Goal: Task Accomplishment & Management: Manage account settings

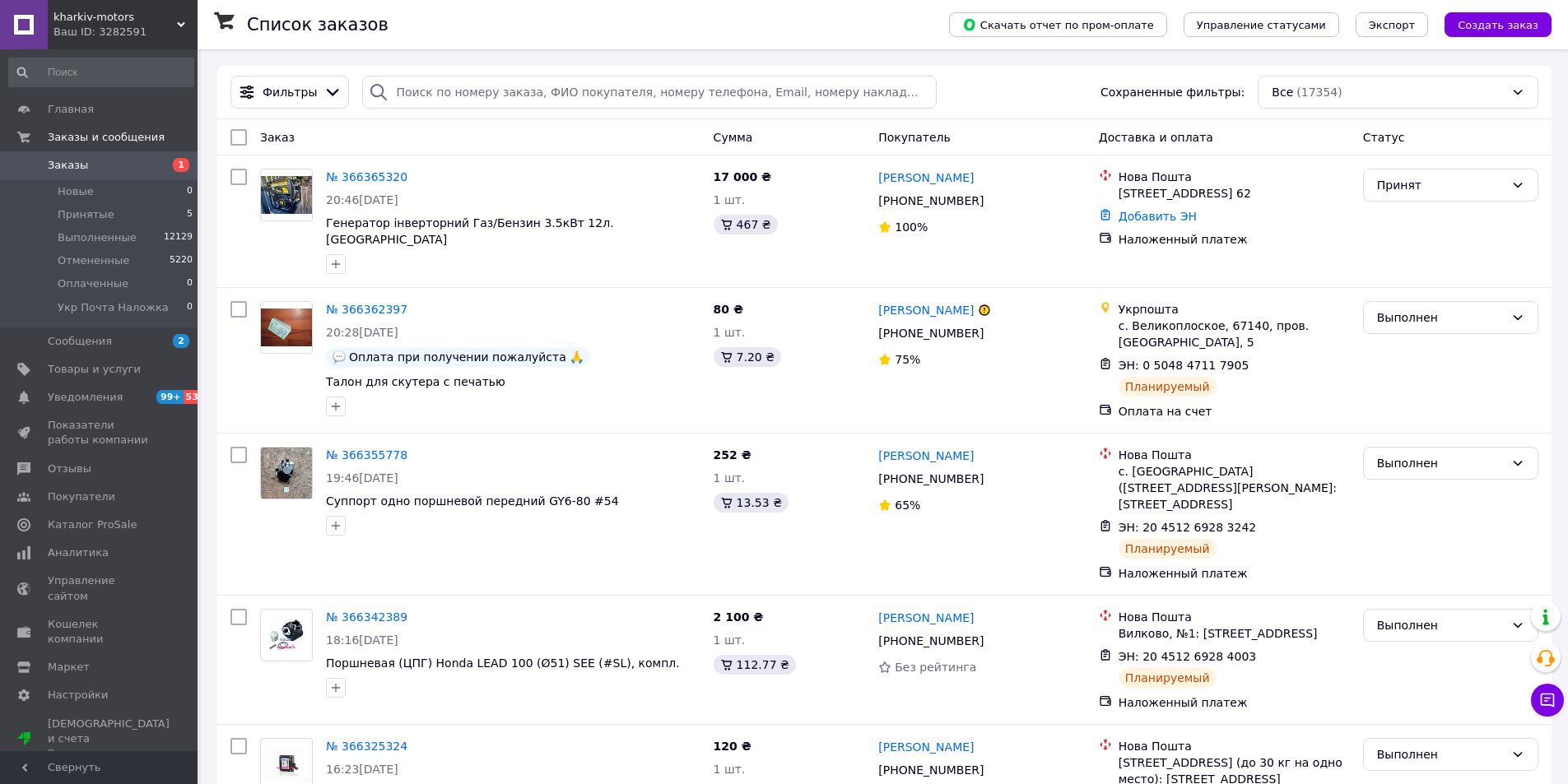
click at [51, 162] on span "Заказы" at bounding box center [68, 166] width 40 height 15
click at [70, 207] on span "Принятые" at bounding box center [86, 214] width 57 height 15
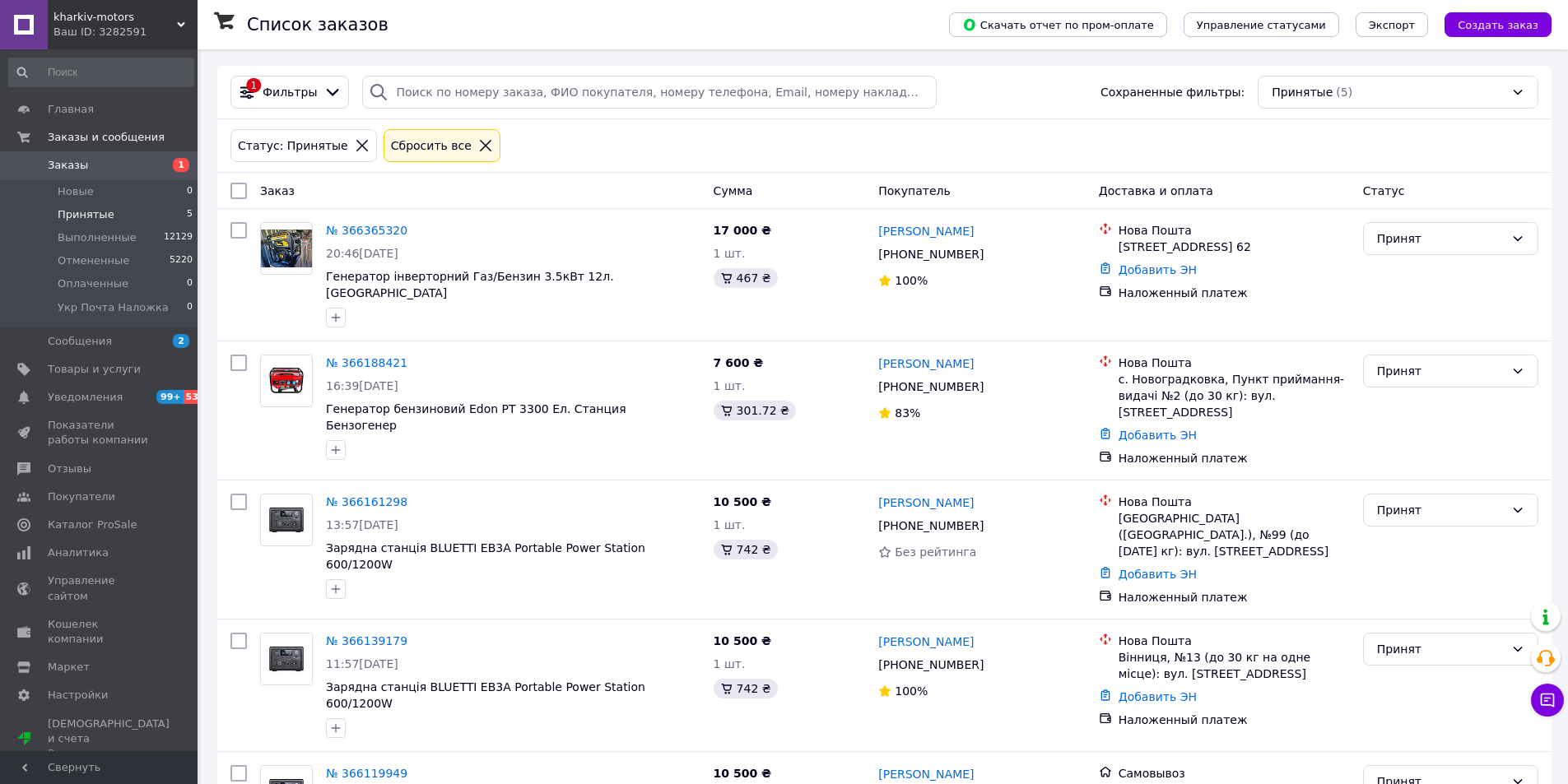
click at [74, 162] on span "Заказы" at bounding box center [68, 166] width 40 height 15
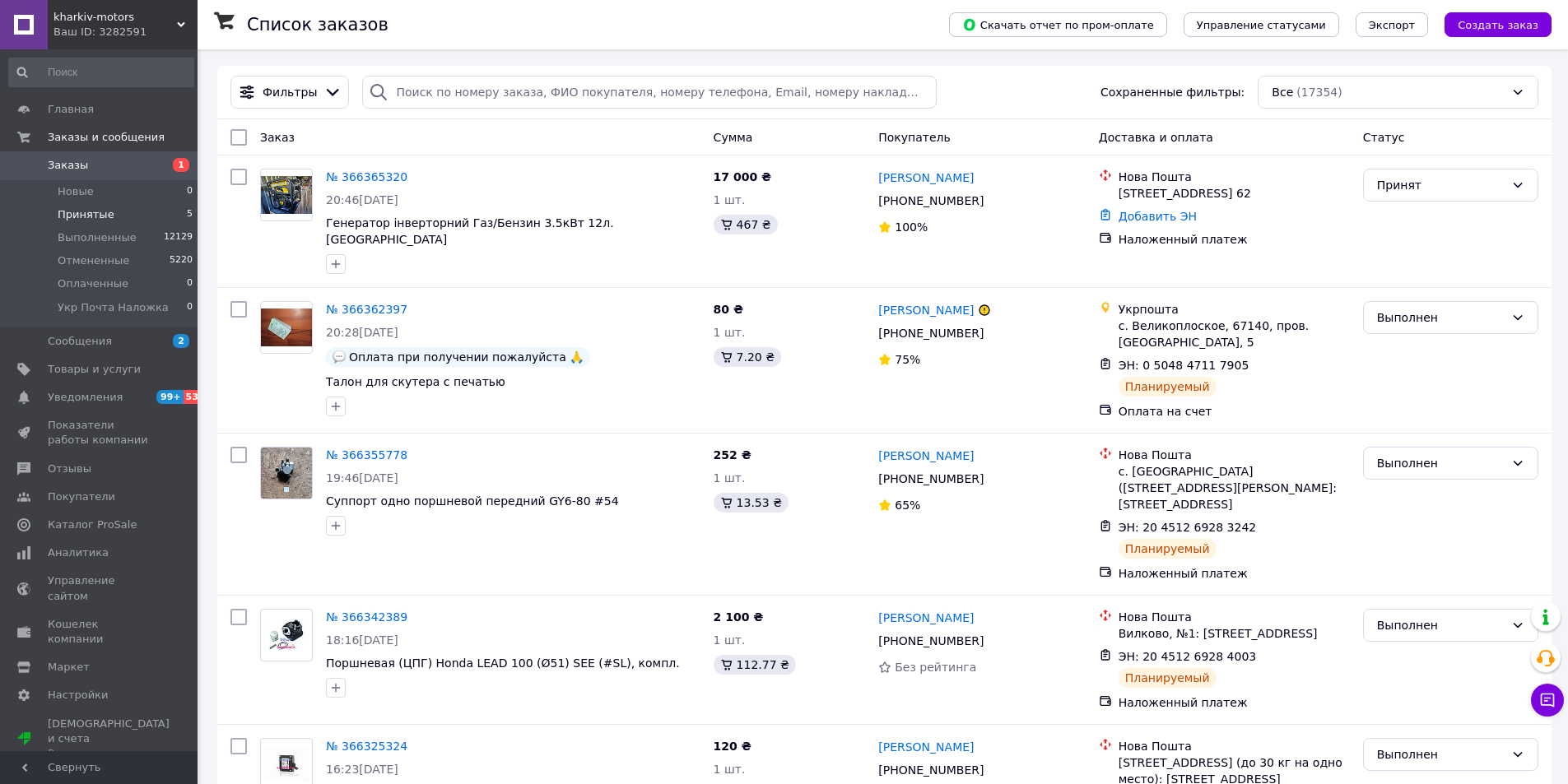
click at [86, 213] on span "Принятые" at bounding box center [86, 214] width 57 height 15
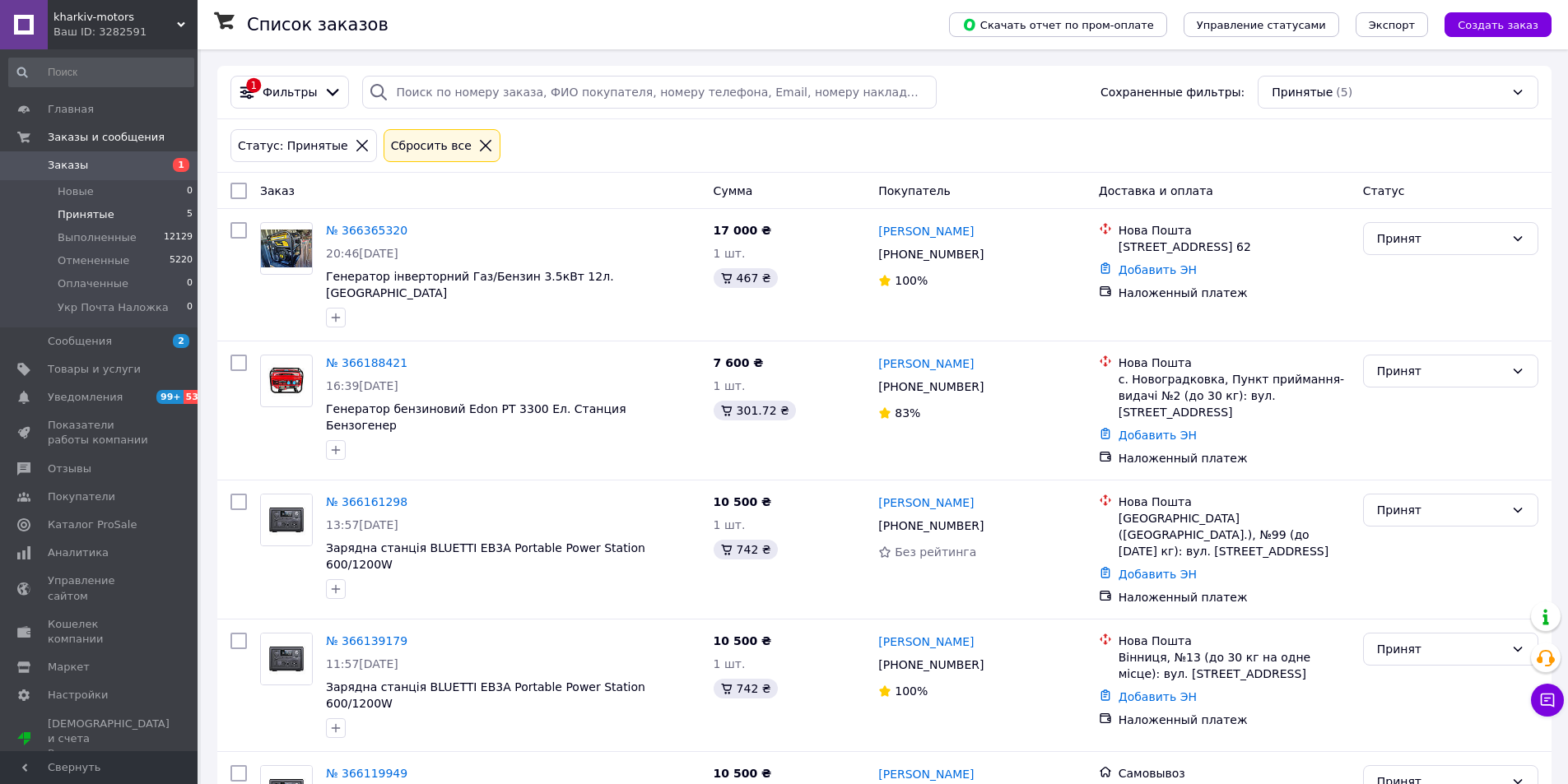
click at [65, 169] on span "Заказы" at bounding box center [68, 166] width 40 height 15
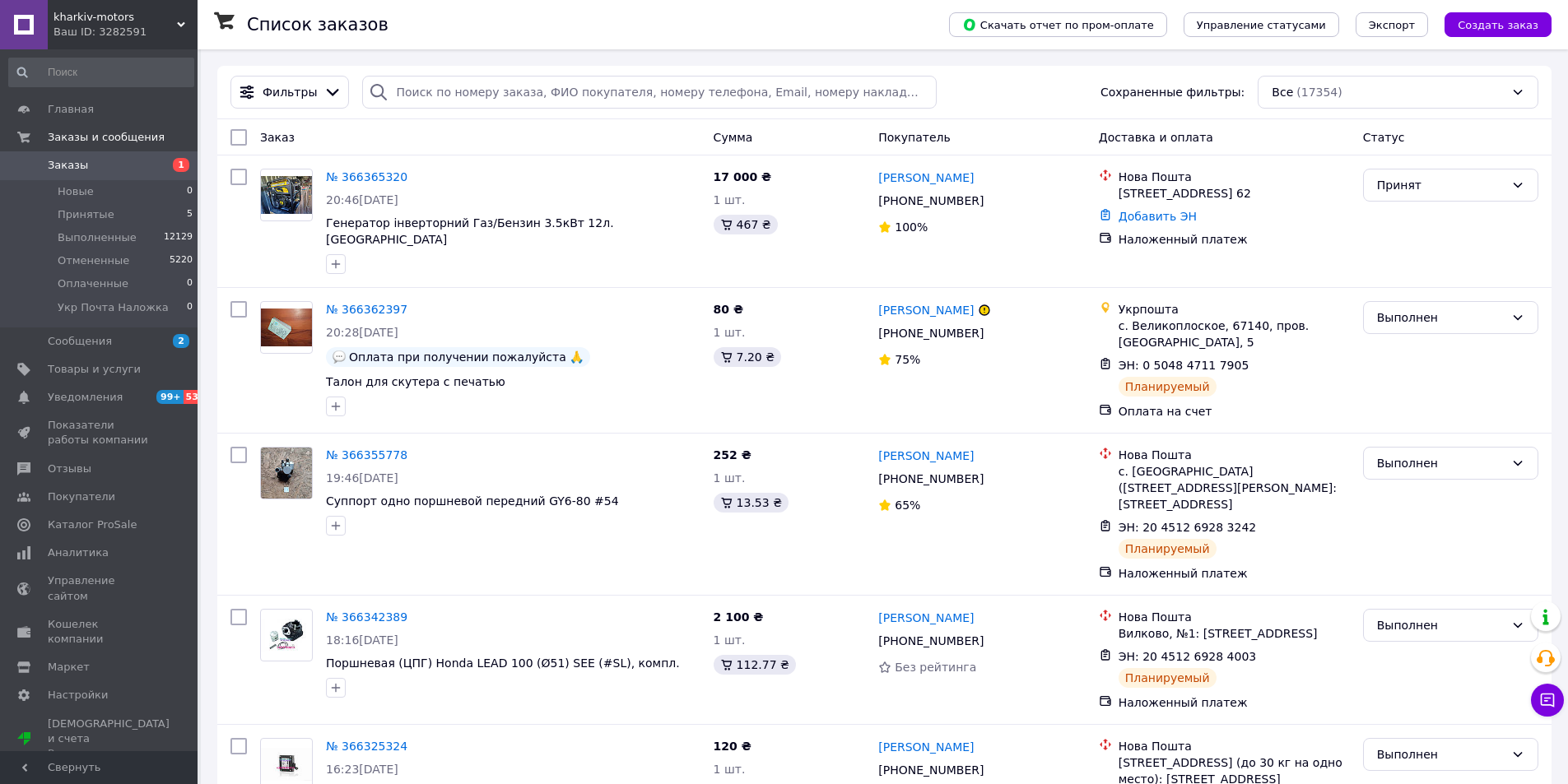
click at [95, 216] on span "Принятые" at bounding box center [86, 214] width 57 height 15
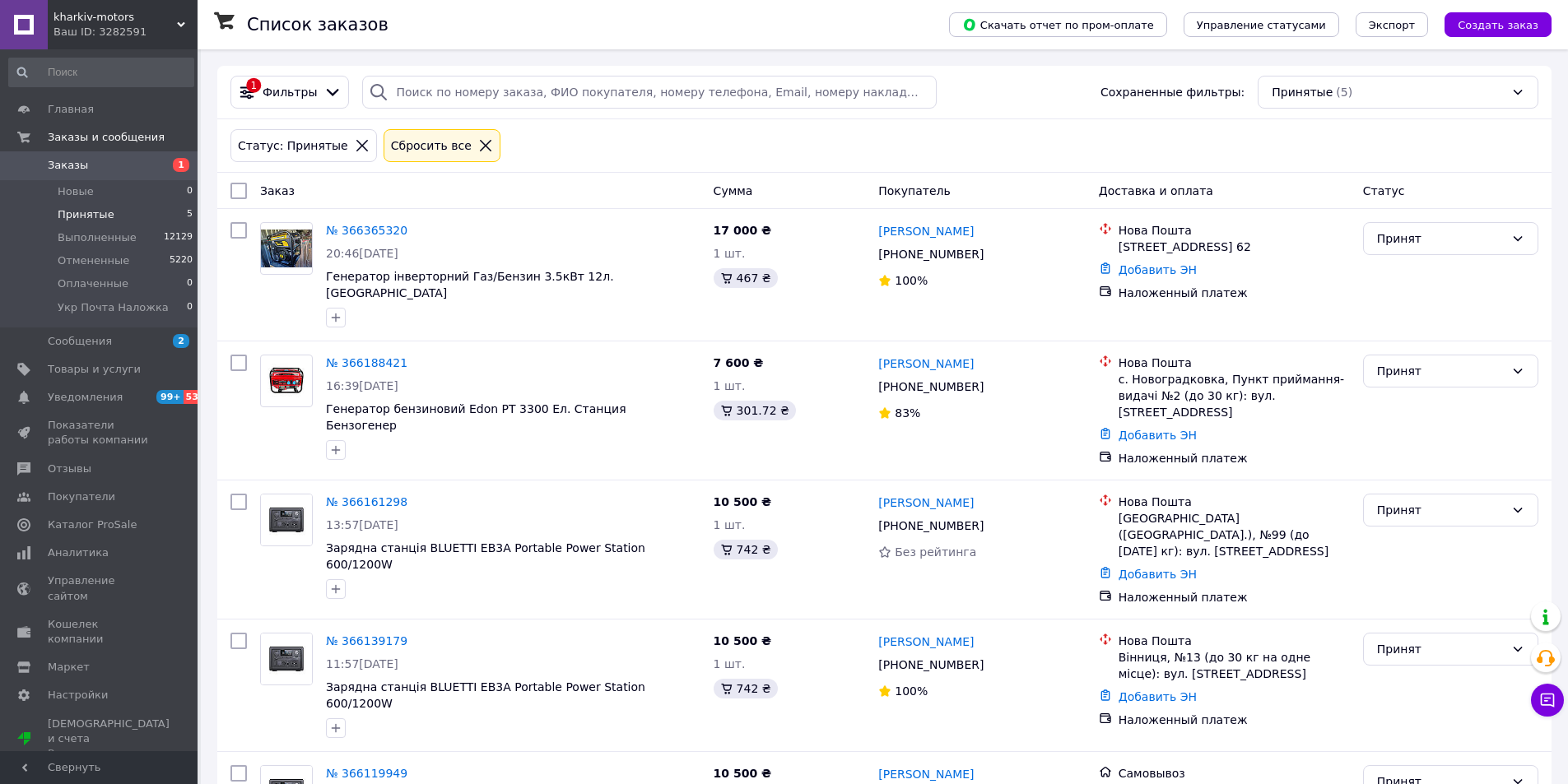
click at [67, 175] on link "Заказы 1" at bounding box center [101, 166] width 202 height 28
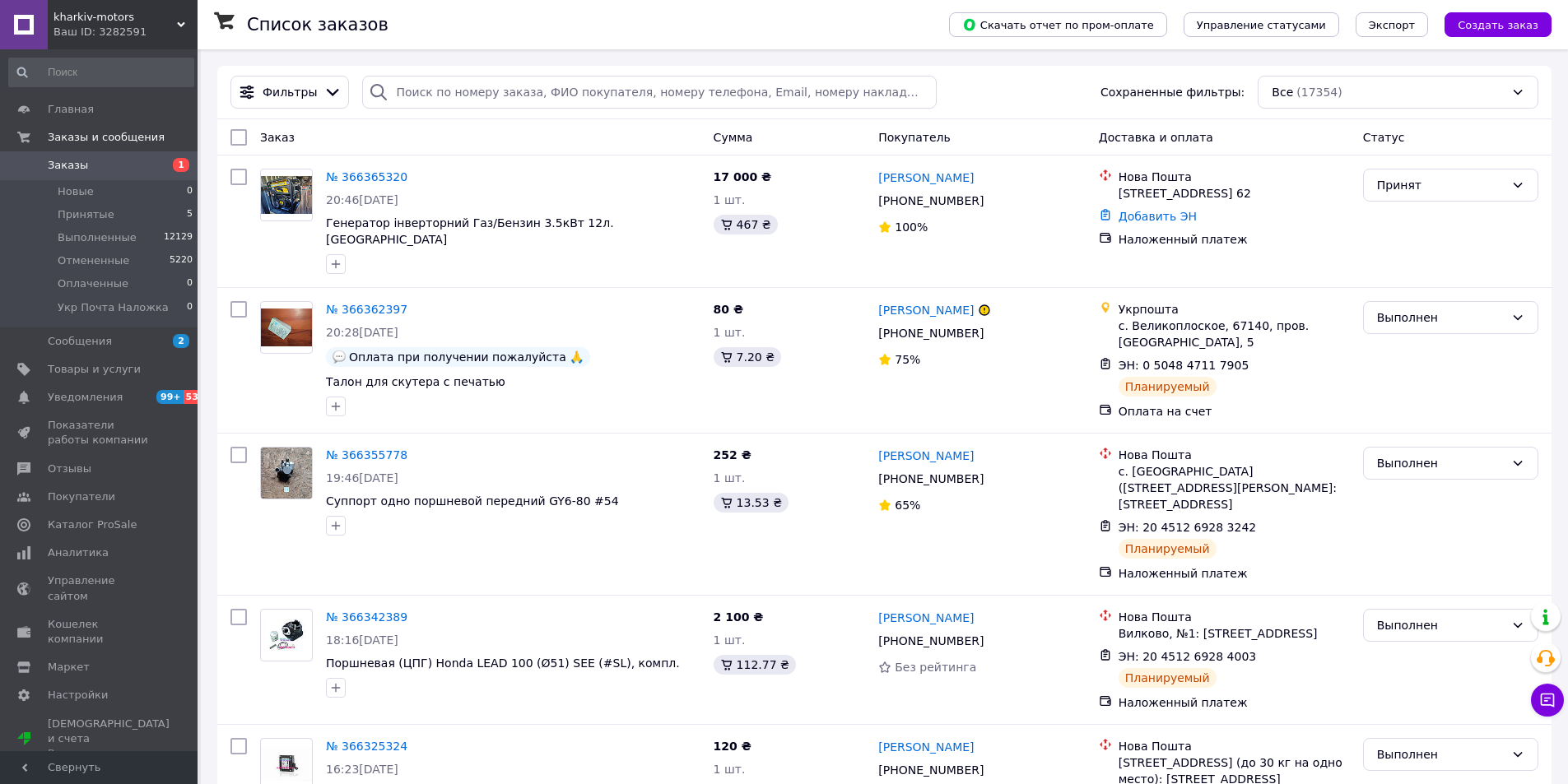
click at [76, 217] on span "Принятые" at bounding box center [86, 214] width 57 height 15
